Goal: Navigation & Orientation: Find specific page/section

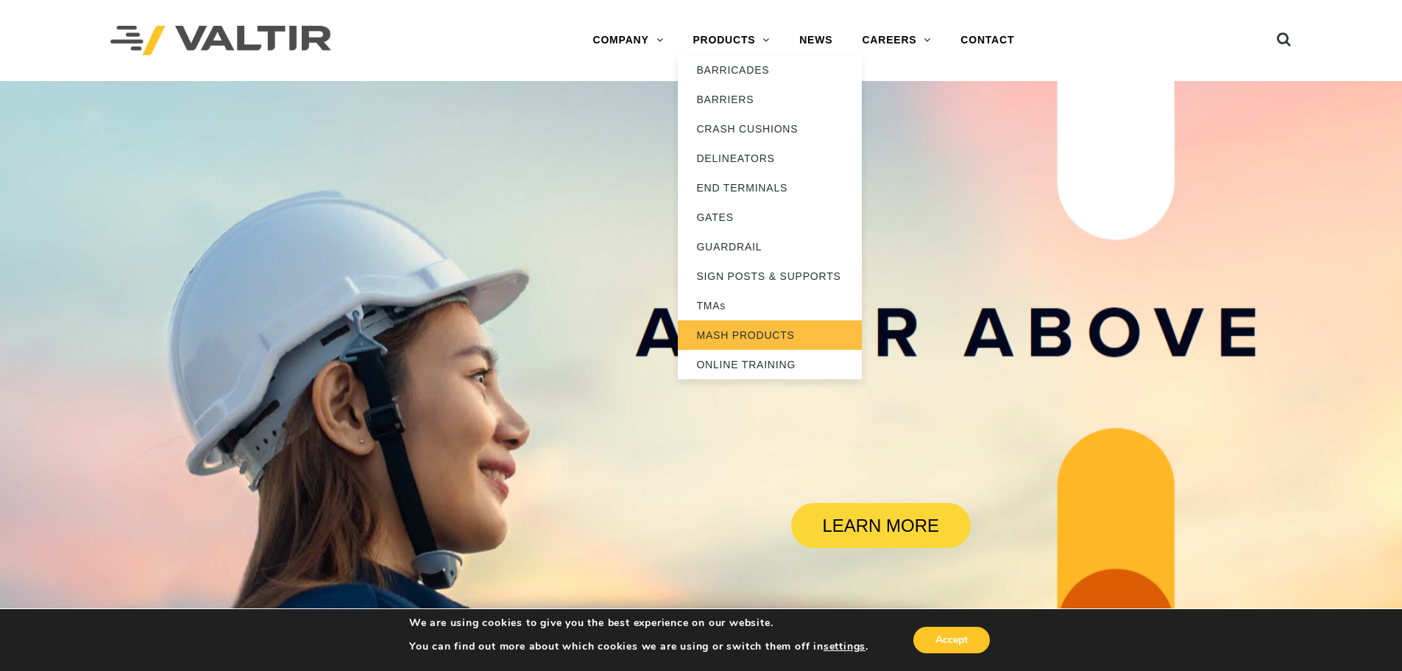
click at [732, 342] on link "MASH PRODUCTS" at bounding box center [770, 334] width 184 height 29
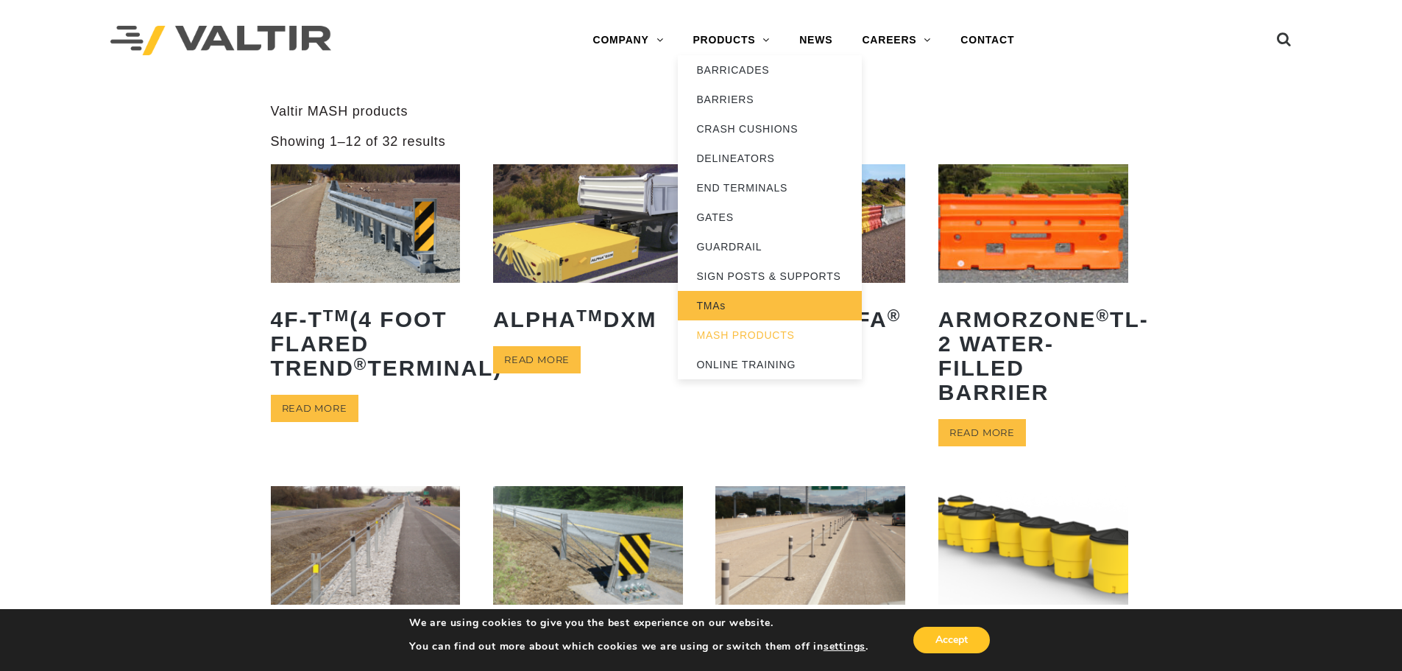
click at [721, 311] on link "TMAs" at bounding box center [770, 305] width 184 height 29
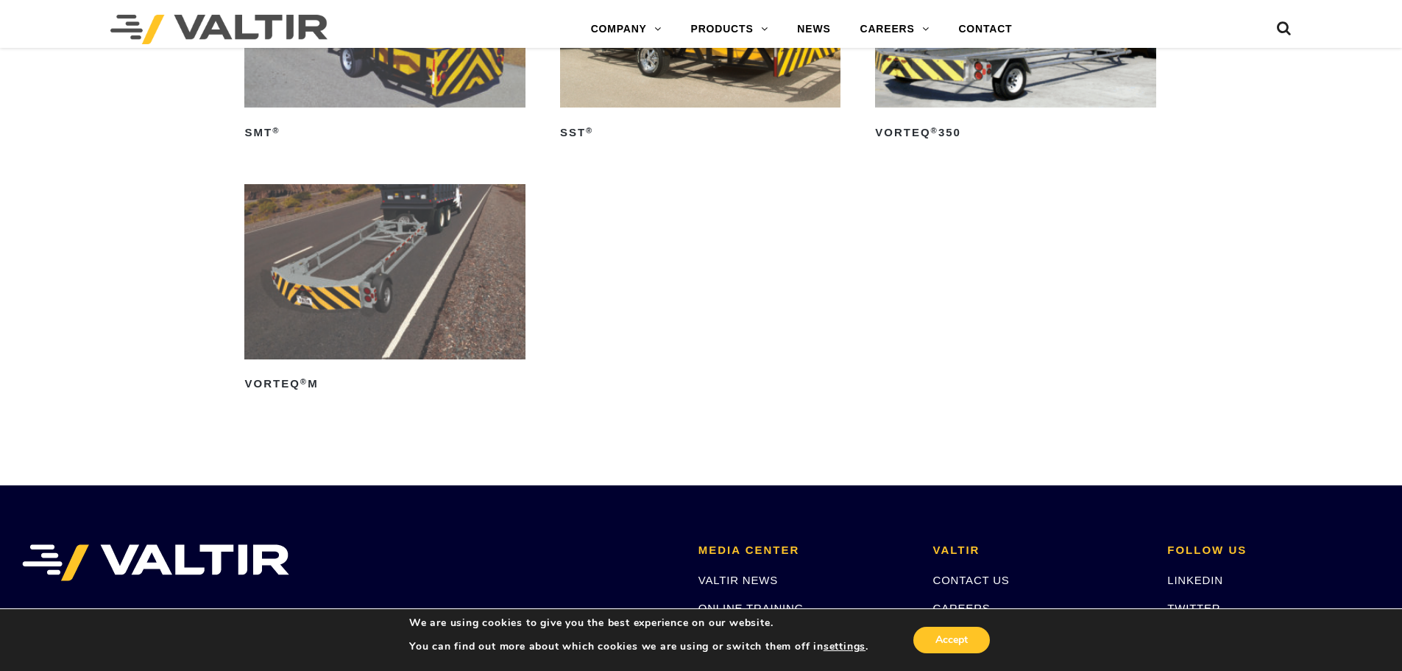
scroll to position [1840, 0]
